Goal: Task Accomplishment & Management: Complete application form

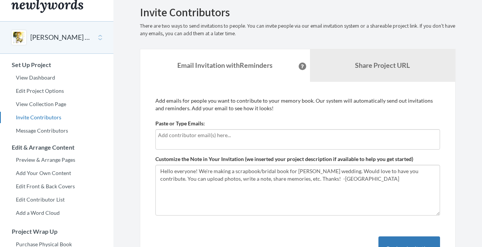
scroll to position [10, 0]
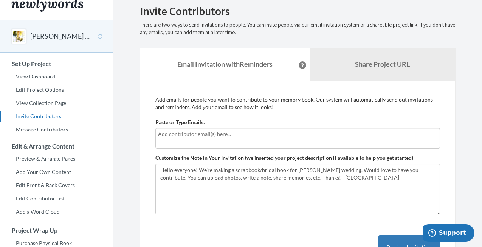
click at [210, 146] on div at bounding box center [297, 138] width 285 height 20
click at [211, 137] on input "text" at bounding box center [298, 134] width 280 height 8
type input "[EMAIL_ADDRESS][DOMAIN_NAME]"
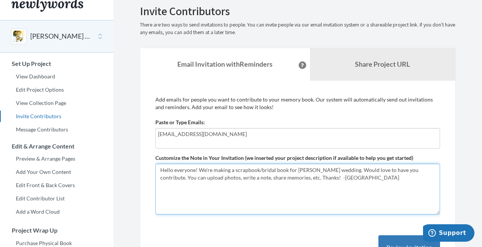
click at [285, 197] on textarea "Hello everyone! We're making a scrapbook/bridal book for [PERSON_NAME] wedding.…" at bounding box center [297, 188] width 285 height 51
click at [193, 171] on textarea "Hello everyone! We're making a scrapbook/bridal book for [PERSON_NAME] wedding.…" at bounding box center [297, 188] width 285 height 51
click at [325, 187] on textarea "Hello everyone! We're making a scrapbook/bridal book for [PERSON_NAME] wedding.…" at bounding box center [297, 188] width 285 height 51
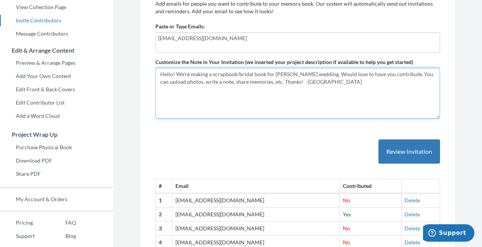
scroll to position [95, 0]
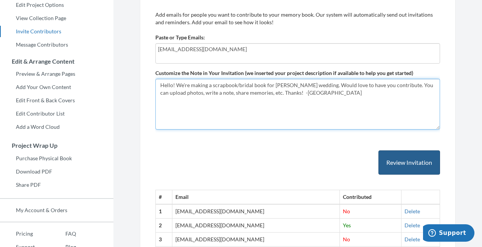
type textarea "Hello! We're making a scrapbook/bridal book for [PERSON_NAME] wedding. Would lo…"
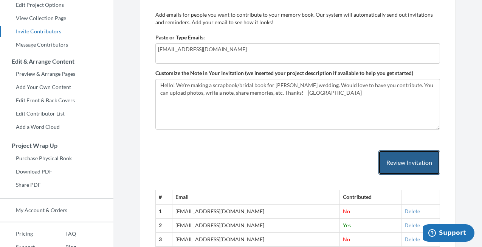
click at [407, 160] on button "Review Invitation" at bounding box center [410, 162] width 62 height 25
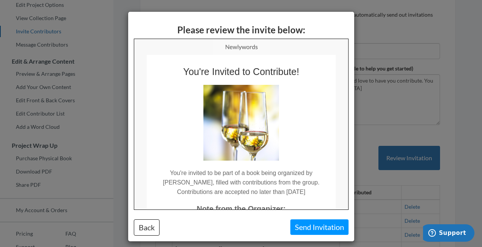
scroll to position [0, 0]
click at [314, 226] on button "Send Invitation" at bounding box center [319, 227] width 58 height 16
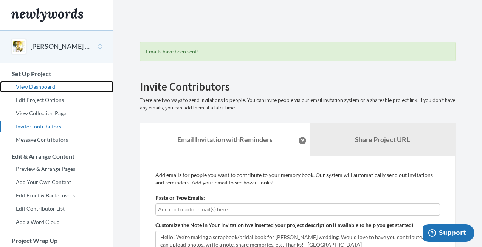
click at [48, 87] on link "View Dashboard" at bounding box center [56, 86] width 113 height 11
